Goal: Task Accomplishment & Management: Manage account settings

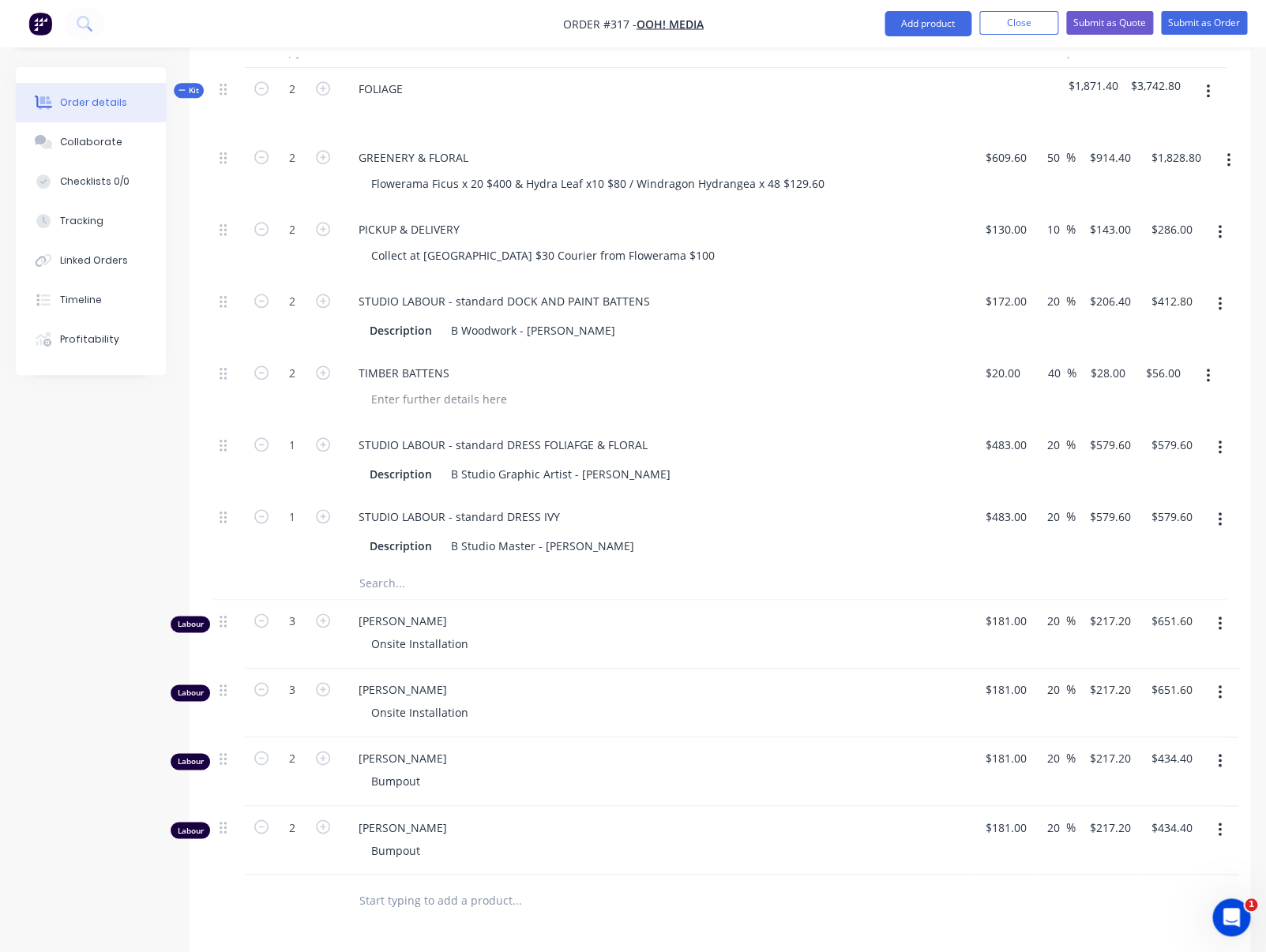
scroll to position [444, 0]
click at [575, 448] on div "STUDIO LABOUR - standard DRESS FOLIAFGE & FLORAL" at bounding box center [503, 446] width 315 height 23
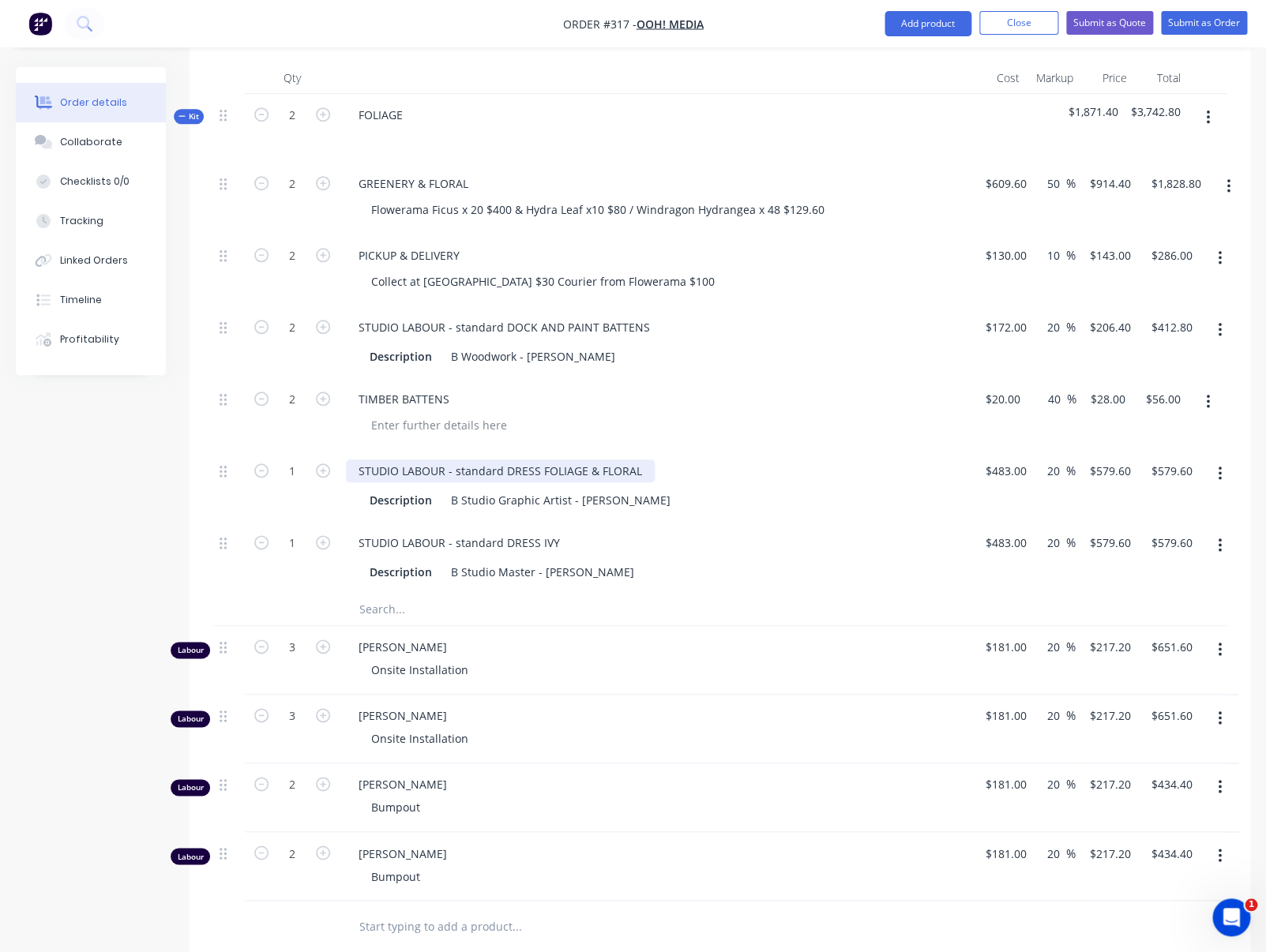
scroll to position [418, 0]
drag, startPoint x: 291, startPoint y: 400, endPoint x: 300, endPoint y: 401, distance: 9.1
click at [300, 401] on input "2" at bounding box center [292, 400] width 41 height 23
type input "4"
type input "$112.00"
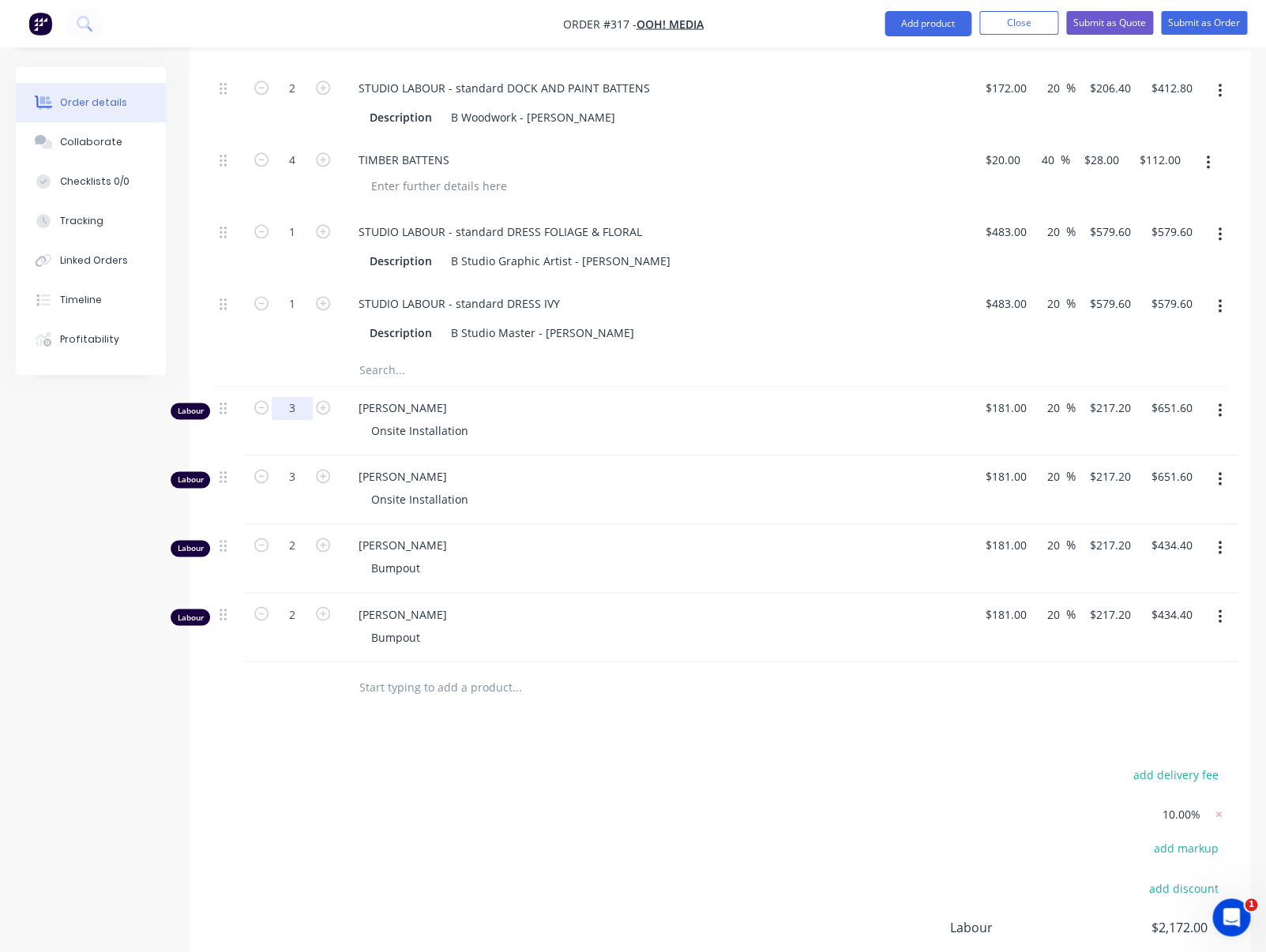
scroll to position [658, 0]
drag, startPoint x: 287, startPoint y: 407, endPoint x: 301, endPoint y: 407, distance: 14.0
click at [301, 407] on input "3" at bounding box center [292, 408] width 41 height 23
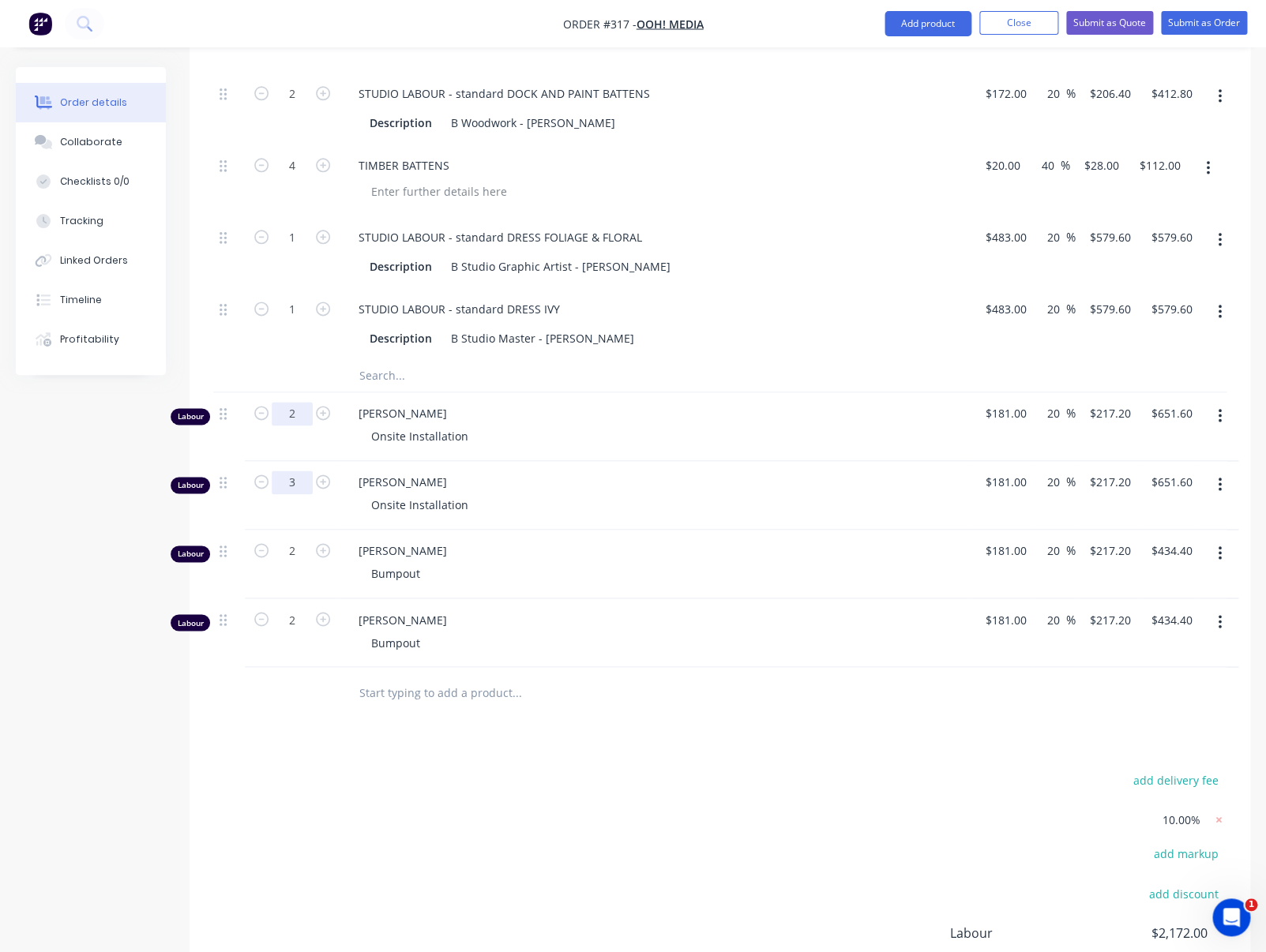
type input "2"
type input "$434.40"
drag, startPoint x: 287, startPoint y: 481, endPoint x: 302, endPoint y: 482, distance: 15.0
click at [302, 482] on input "3" at bounding box center [292, 482] width 41 height 23
type input "2"
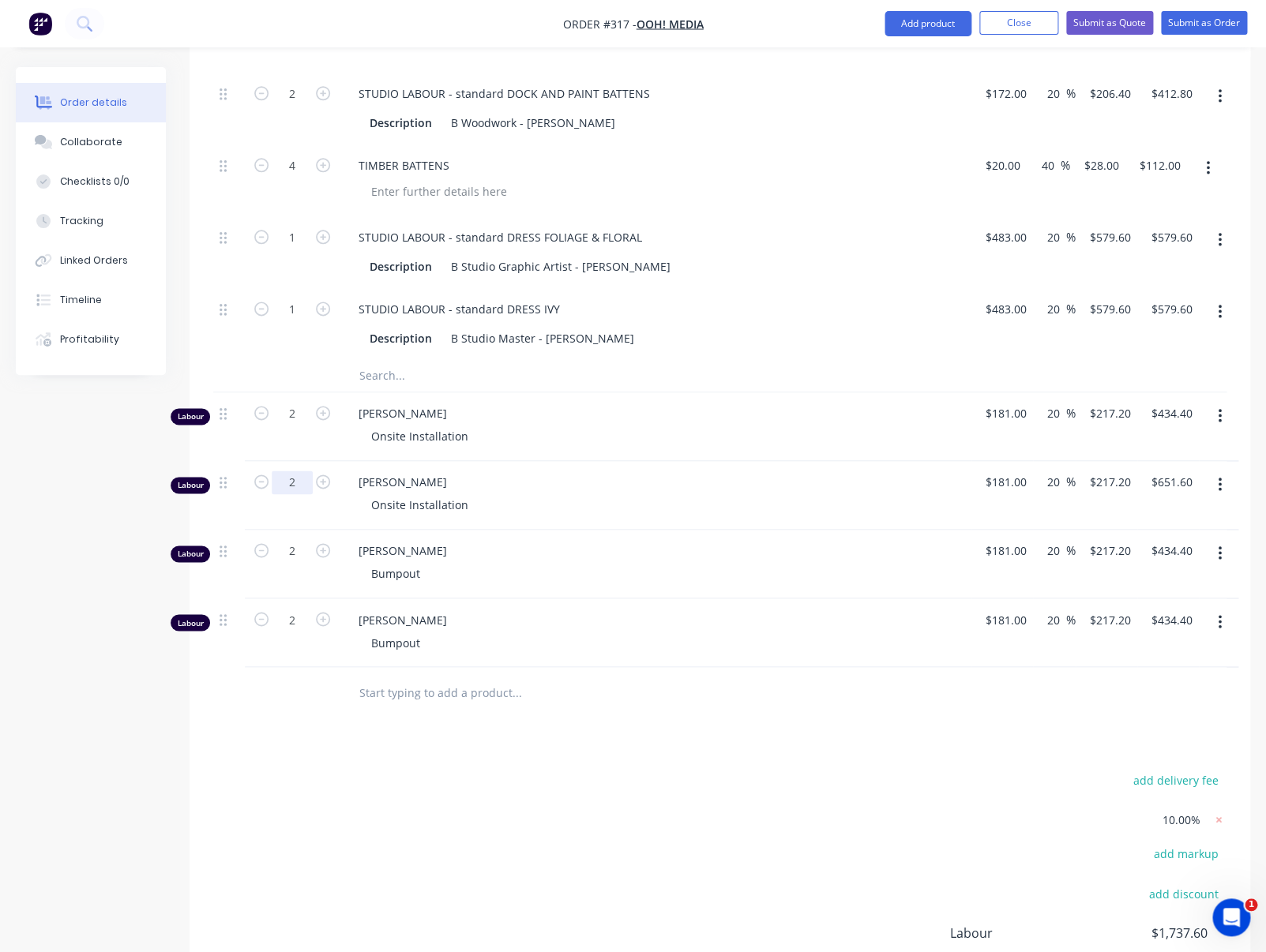
type input "$434.40"
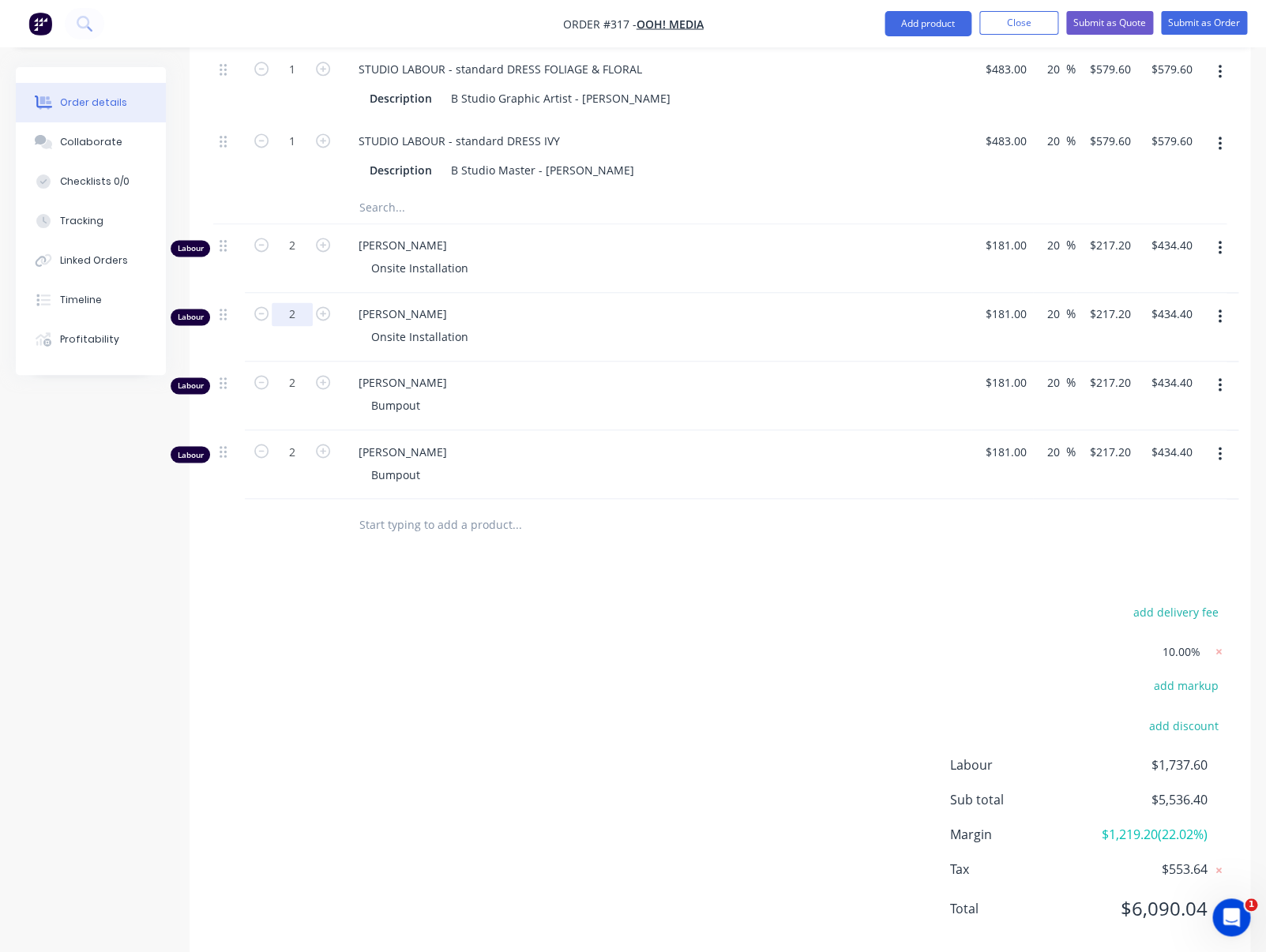
scroll to position [855, 0]
